Goal: Task Accomplishment & Management: Manage account settings

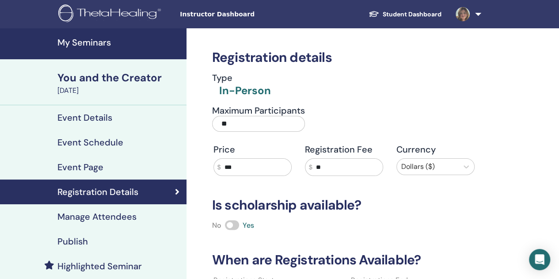
click at [383, 15] on link "Student Dashboard" at bounding box center [405, 14] width 87 height 16
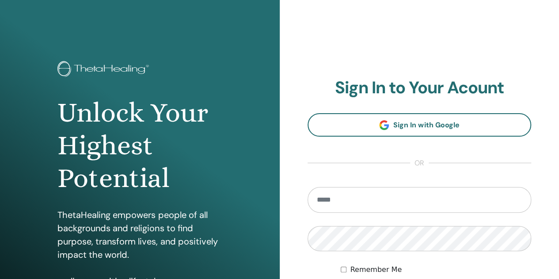
click at [395, 200] on input "email" at bounding box center [420, 200] width 224 height 26
type input "**********"
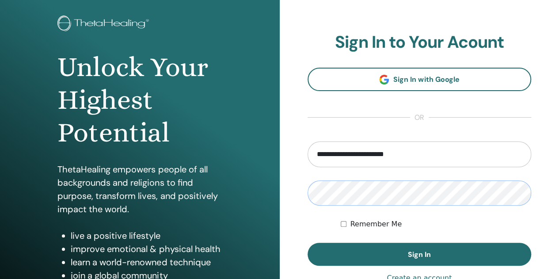
scroll to position [69, 0]
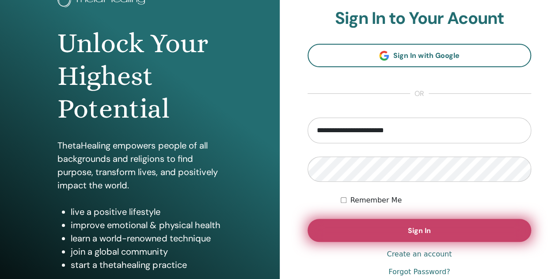
click at [475, 234] on button "Sign In" at bounding box center [420, 230] width 224 height 23
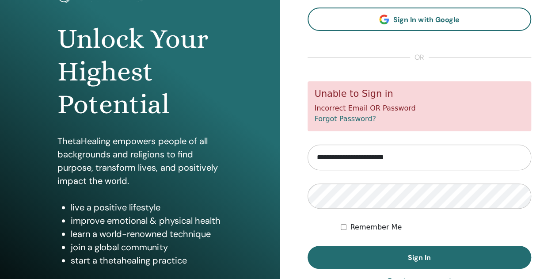
scroll to position [76, 0]
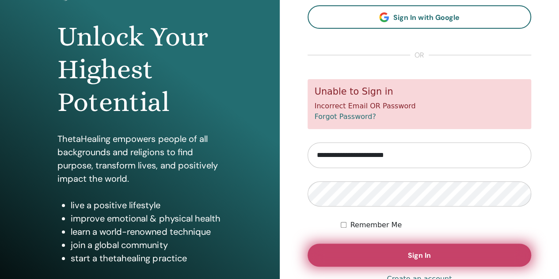
click at [441, 259] on button "Sign In" at bounding box center [420, 255] width 224 height 23
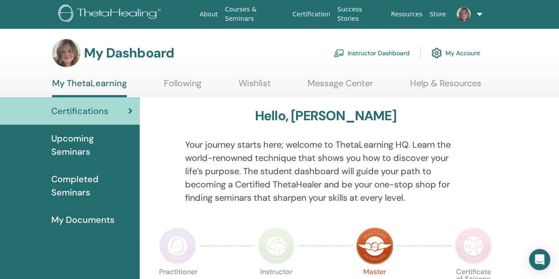
click at [467, 54] on link "My Account" at bounding box center [456, 52] width 49 height 19
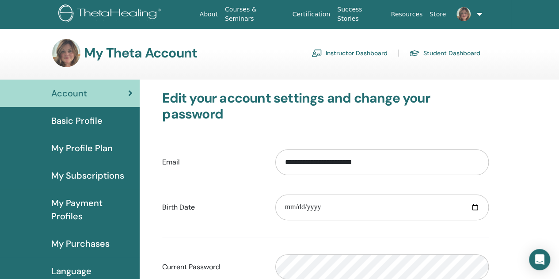
click at [22, 211] on div "My Payment Profiles" at bounding box center [70, 209] width 126 height 27
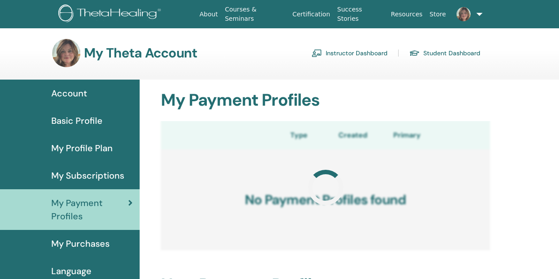
click at [61, 125] on span "Basic Profile" at bounding box center [76, 120] width 51 height 13
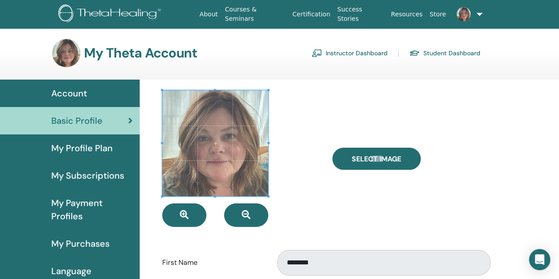
click at [353, 54] on link "Instructor Dashboard" at bounding box center [350, 53] width 76 height 14
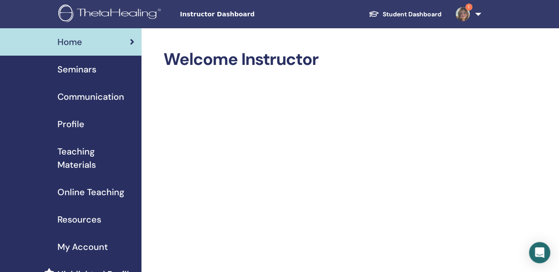
click at [23, 175] on link "Teaching Materials" at bounding box center [71, 158] width 142 height 41
click at [69, 125] on span "Profile" at bounding box center [70, 124] width 27 height 13
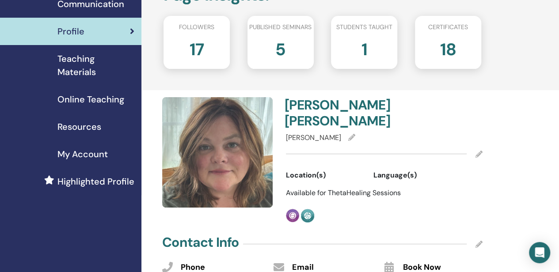
scroll to position [94, 0]
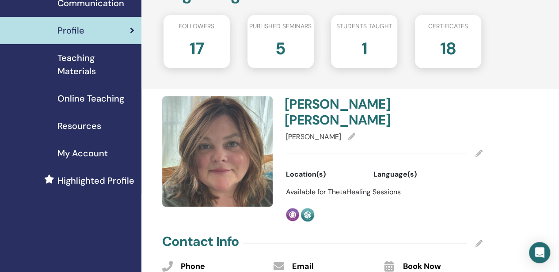
click at [356, 136] on icon at bounding box center [351, 136] width 7 height 7
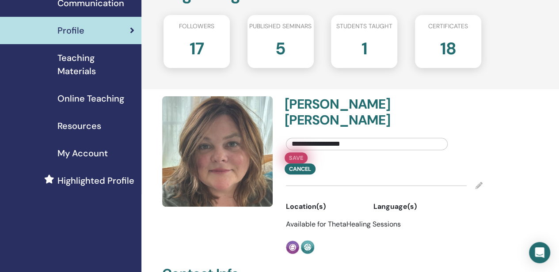
click at [295, 160] on button "Save" at bounding box center [296, 158] width 23 height 11
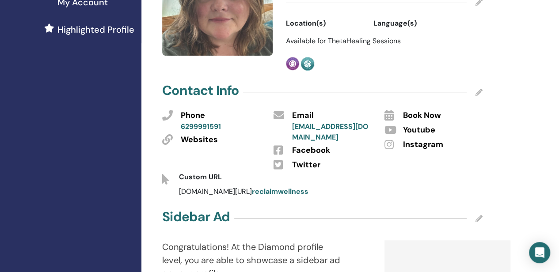
scroll to position [0, 0]
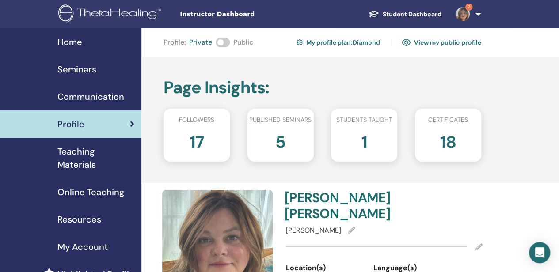
click at [65, 47] on span "Home" at bounding box center [69, 41] width 25 height 13
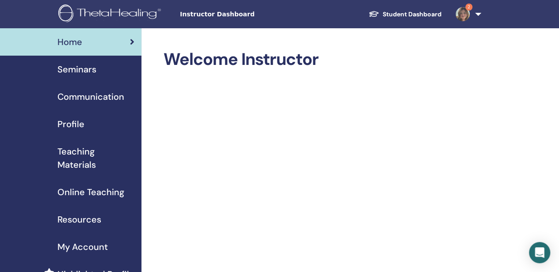
click at [467, 18] on img at bounding box center [463, 14] width 14 height 14
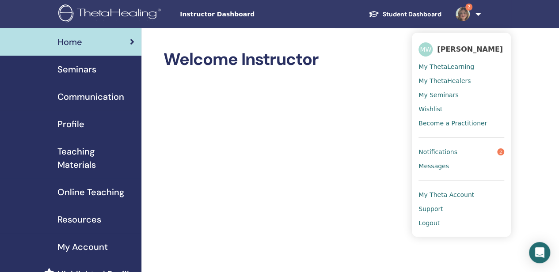
click at [433, 225] on span "Logout" at bounding box center [429, 223] width 21 height 8
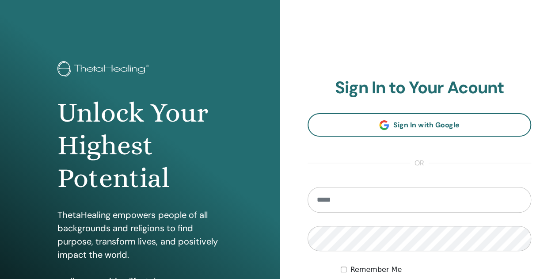
click at [345, 201] on input "email" at bounding box center [420, 200] width 224 height 26
type input "**********"
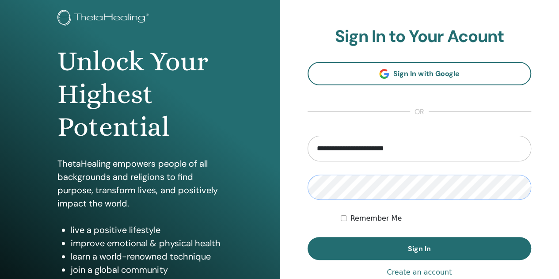
scroll to position [62, 0]
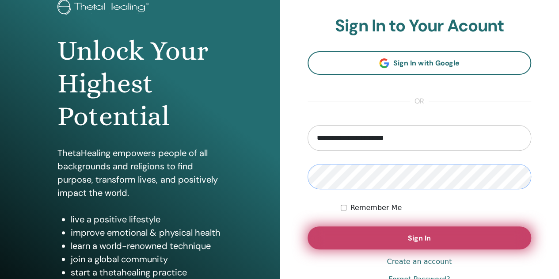
click at [427, 235] on span "Sign In" at bounding box center [419, 238] width 23 height 9
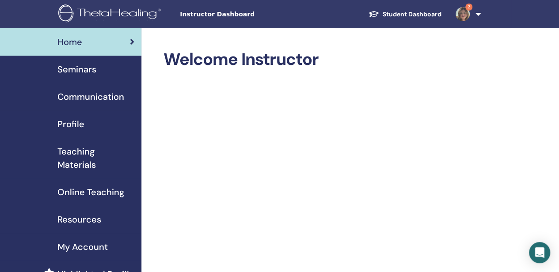
click at [459, 9] on img at bounding box center [463, 14] width 14 height 14
